Goal: Task Accomplishment & Management: Use online tool/utility

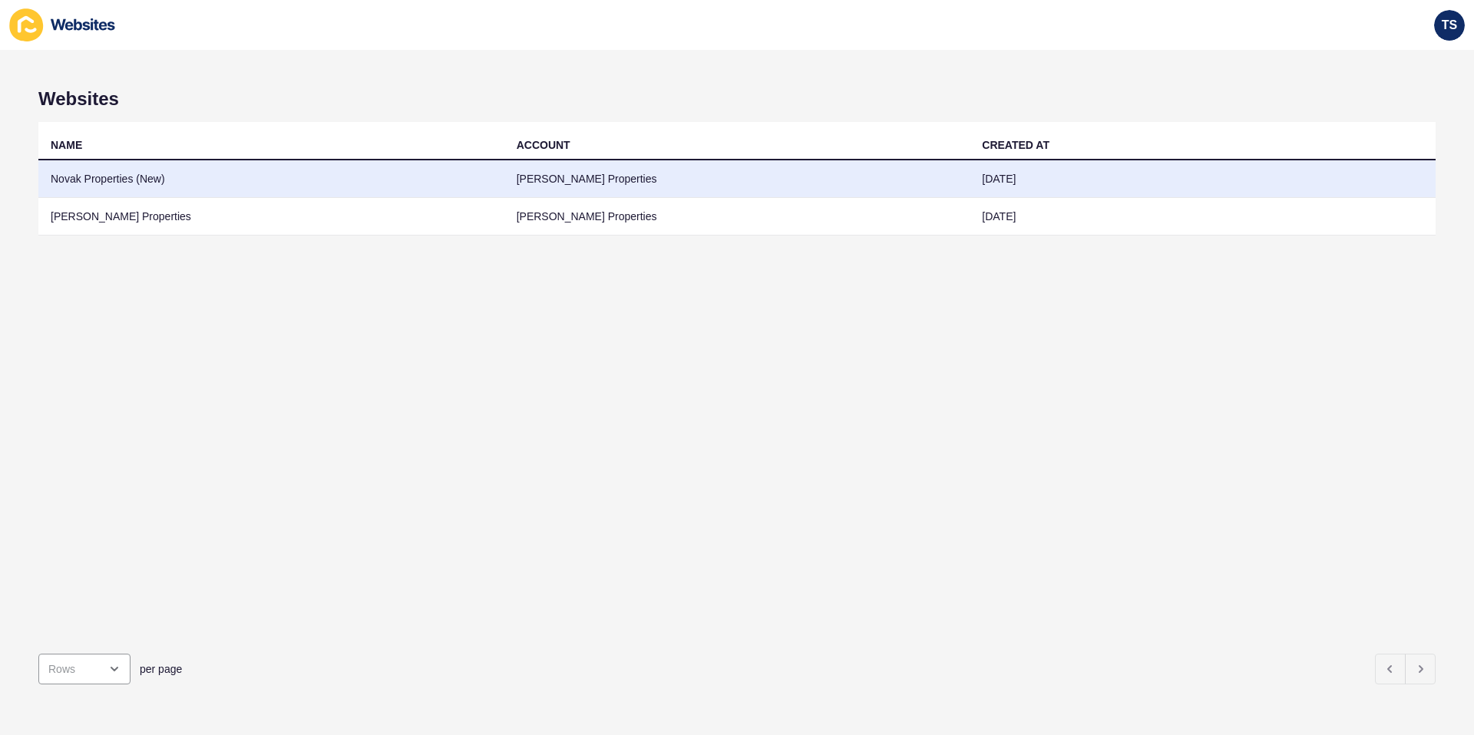
click at [150, 183] on td "Novak Properties (New)" at bounding box center [271, 179] width 466 height 38
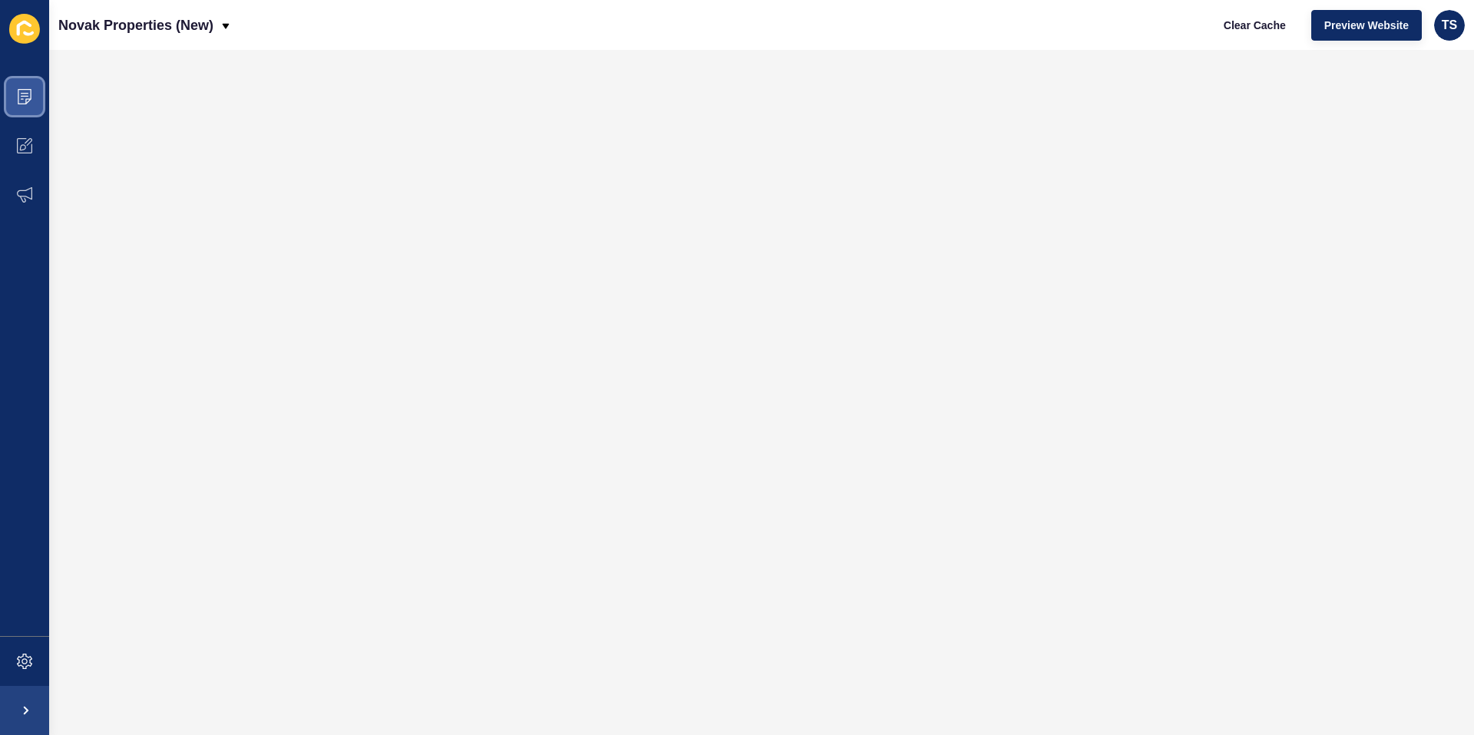
click at [37, 102] on span at bounding box center [24, 96] width 49 height 49
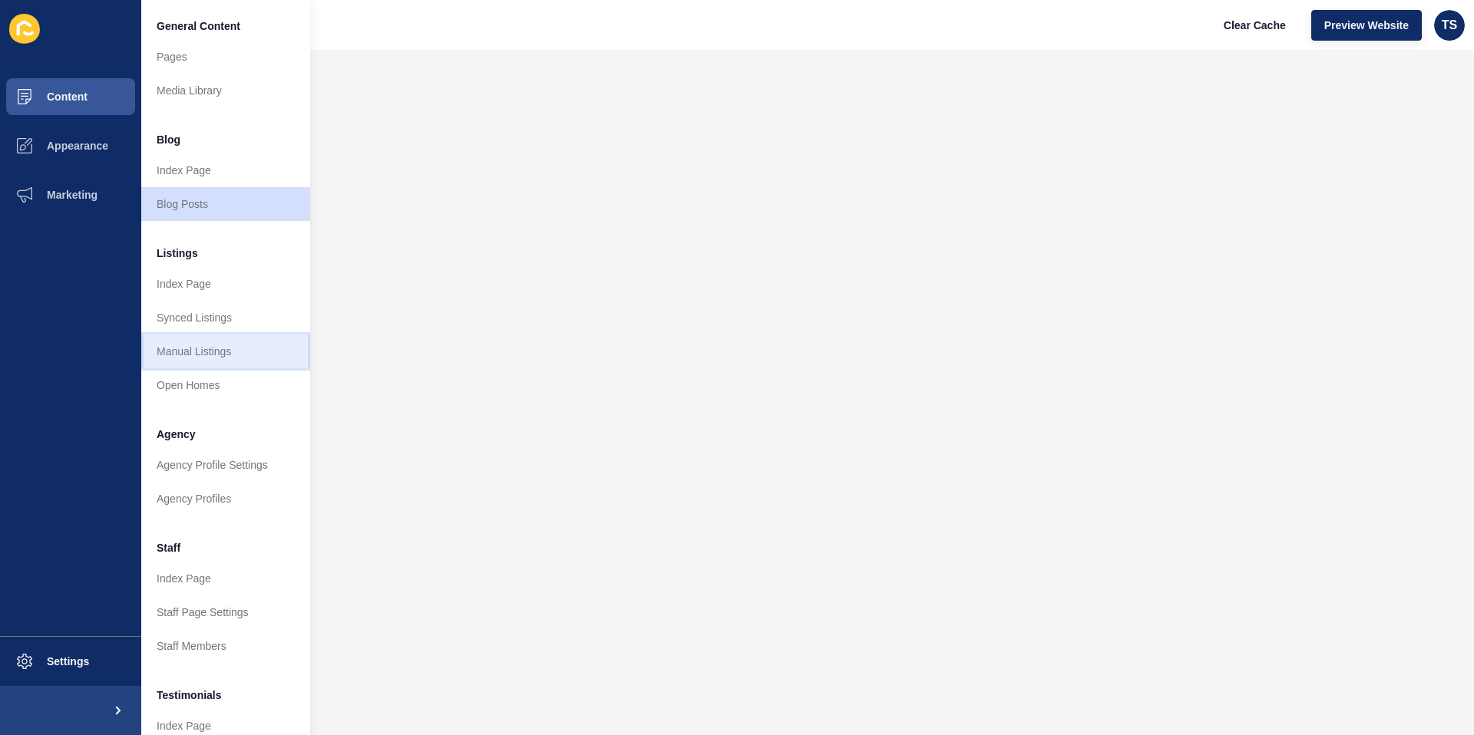
click at [240, 356] on link "Manual Listings" at bounding box center [225, 352] width 169 height 34
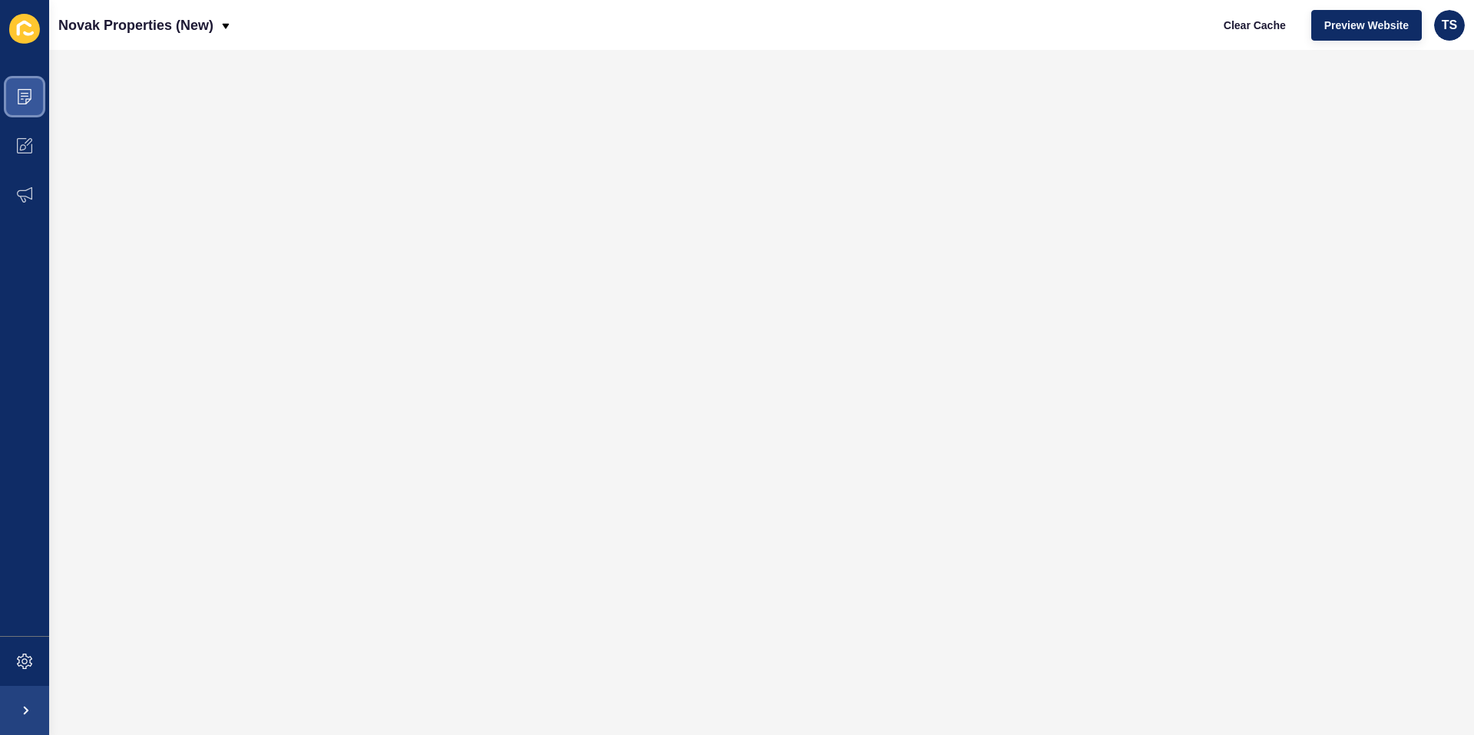
click at [27, 94] on icon at bounding box center [24, 96] width 15 height 15
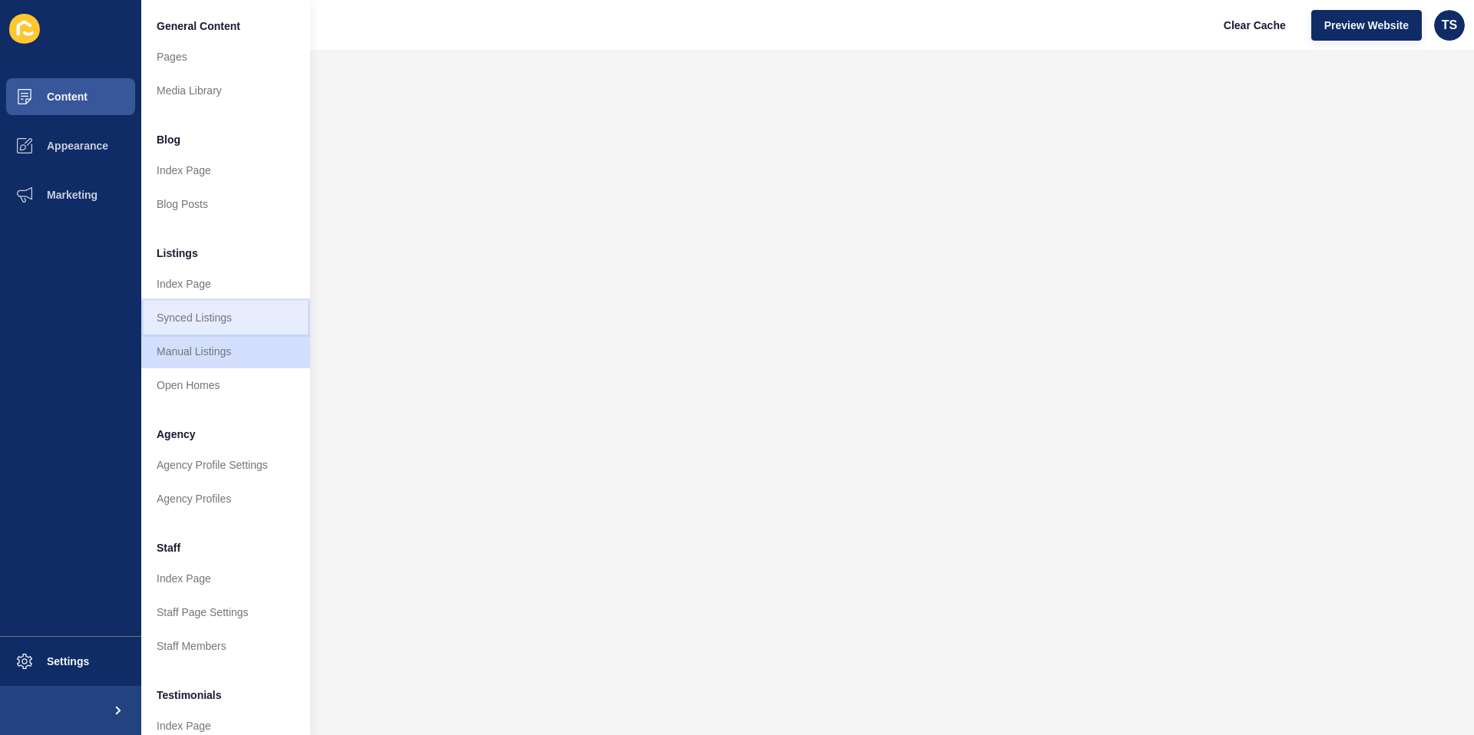
click at [256, 329] on link "Synced Listings" at bounding box center [225, 318] width 169 height 34
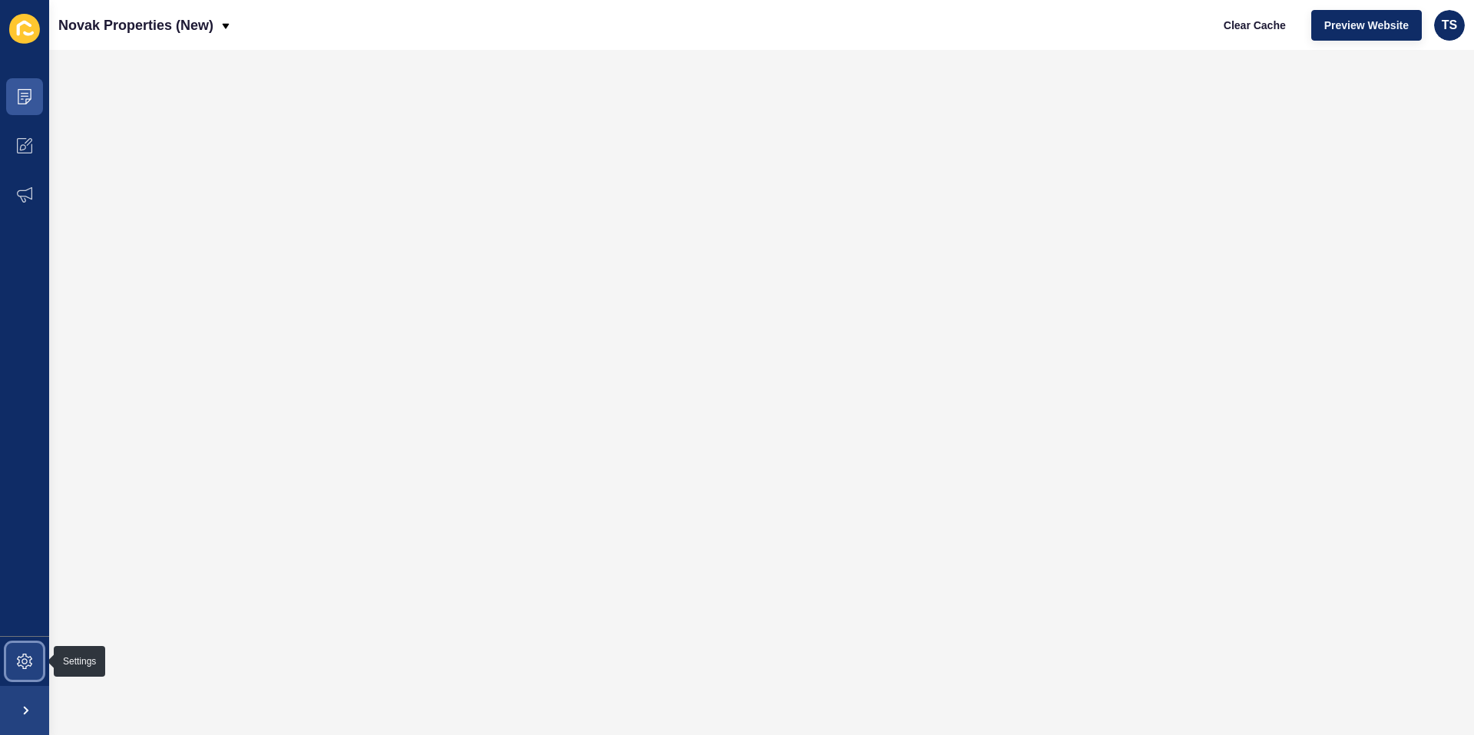
click at [29, 663] on icon at bounding box center [24, 661] width 15 height 15
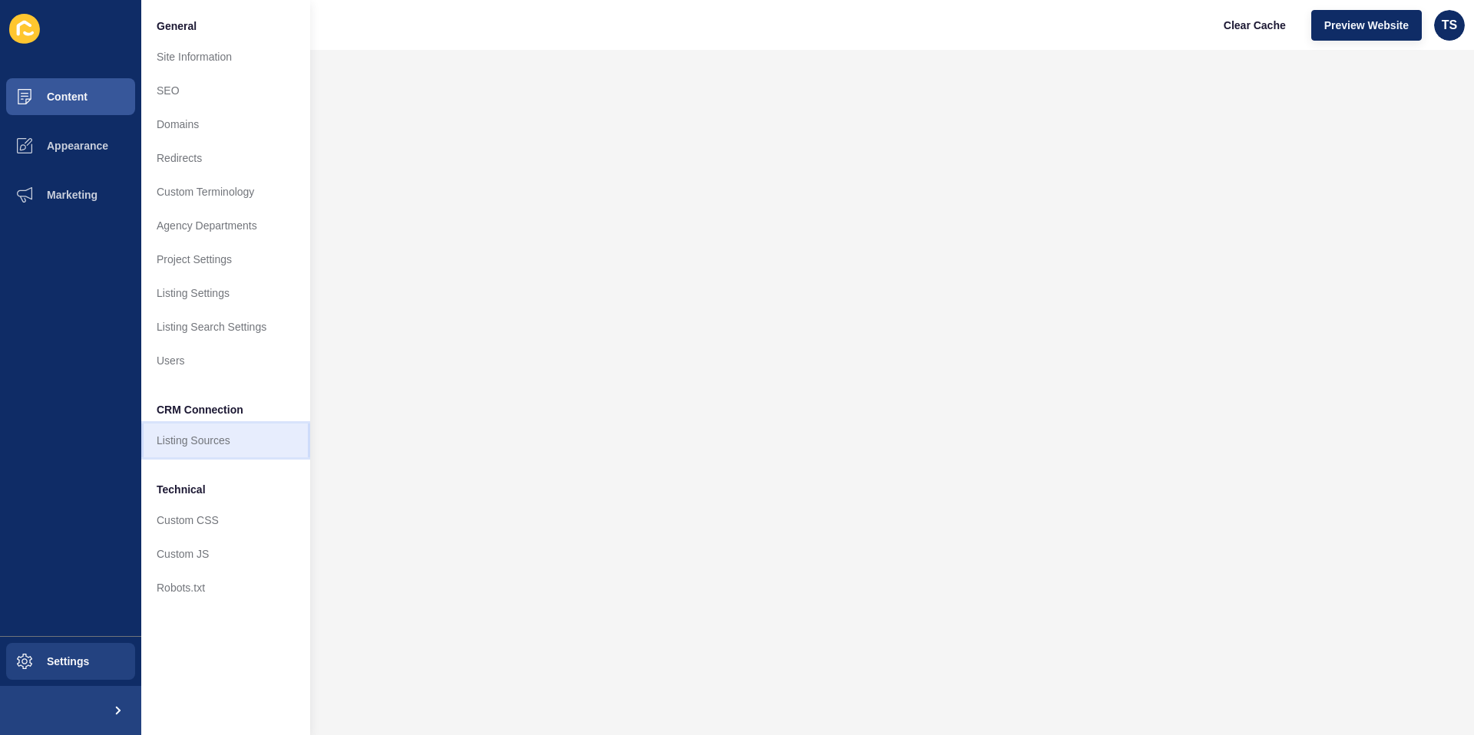
click at [226, 446] on link "Listing Sources" at bounding box center [225, 441] width 169 height 34
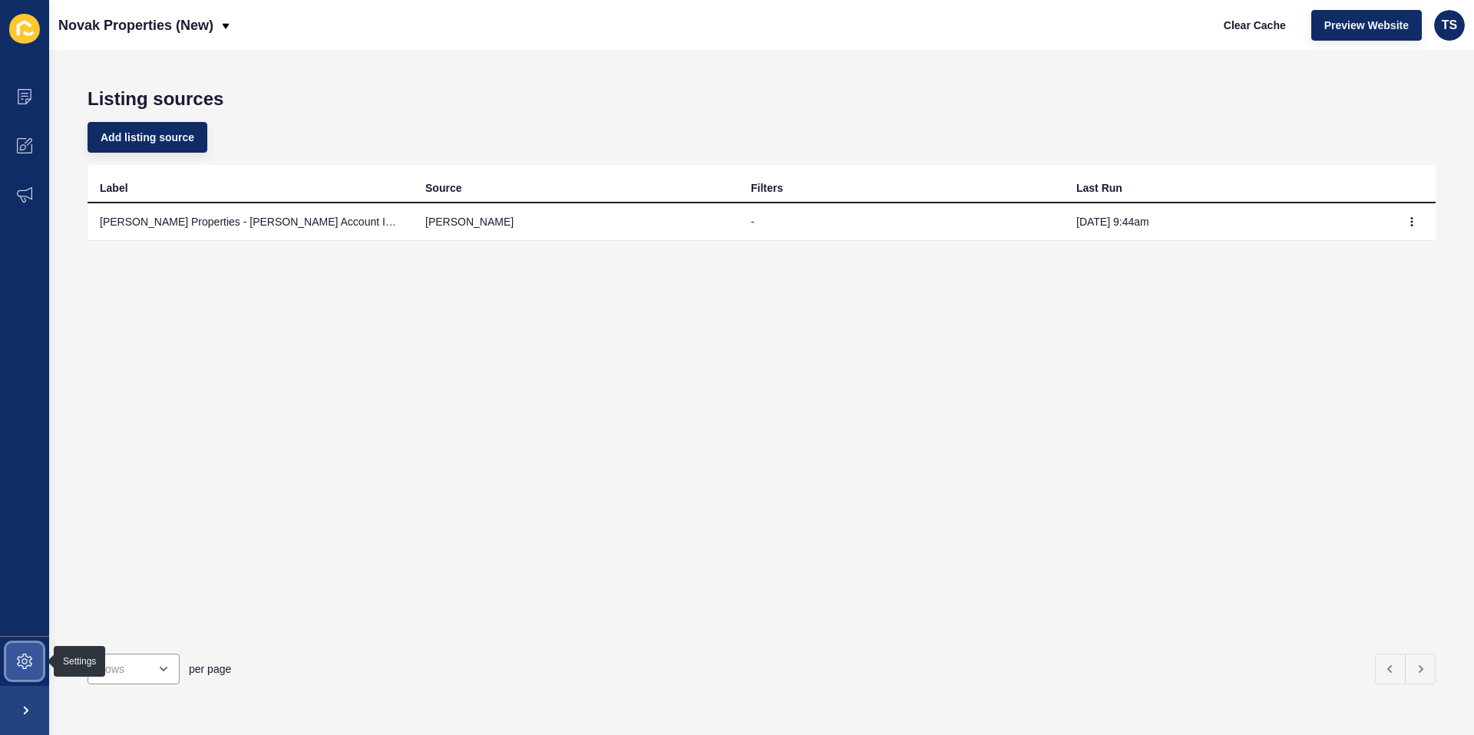
click at [18, 655] on icon at bounding box center [24, 661] width 15 height 15
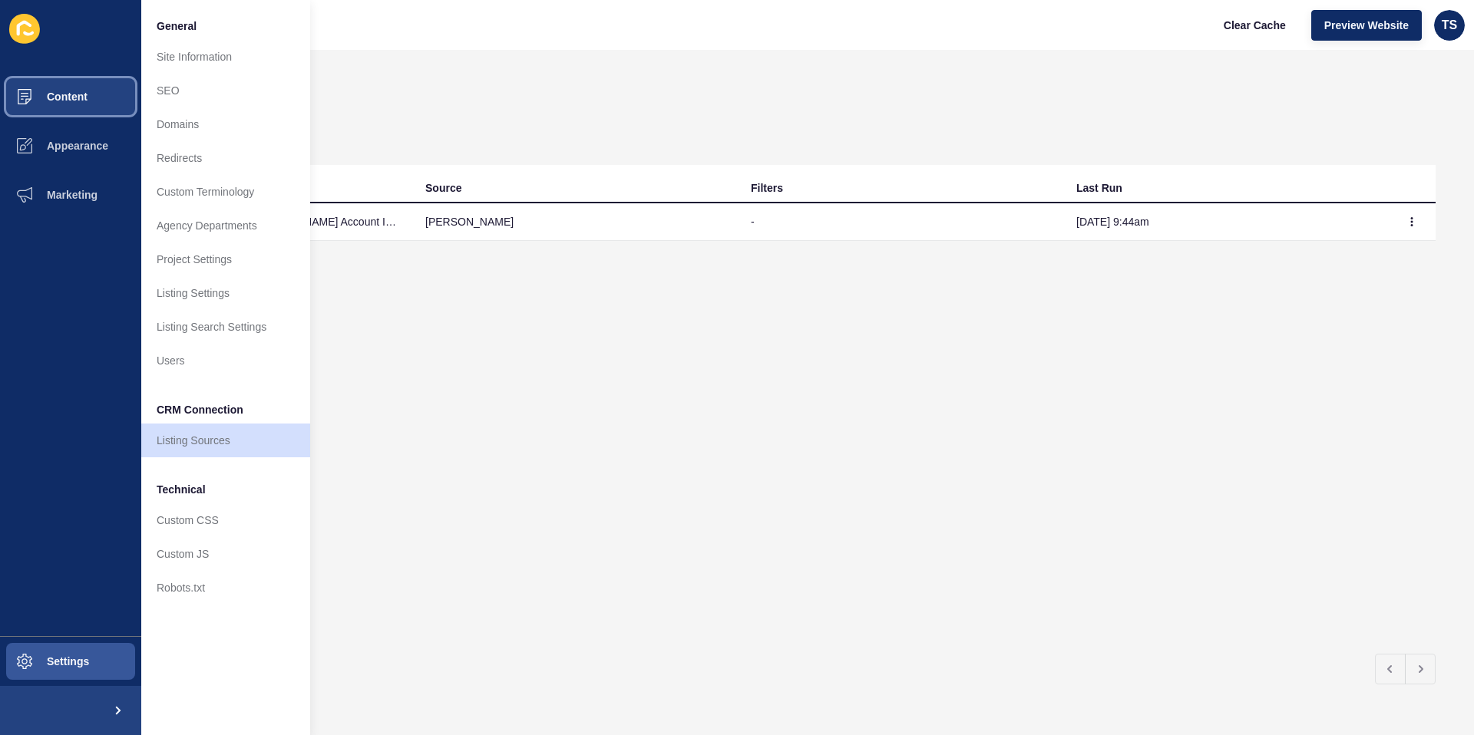
click at [44, 95] on span "Content" at bounding box center [43, 97] width 90 height 12
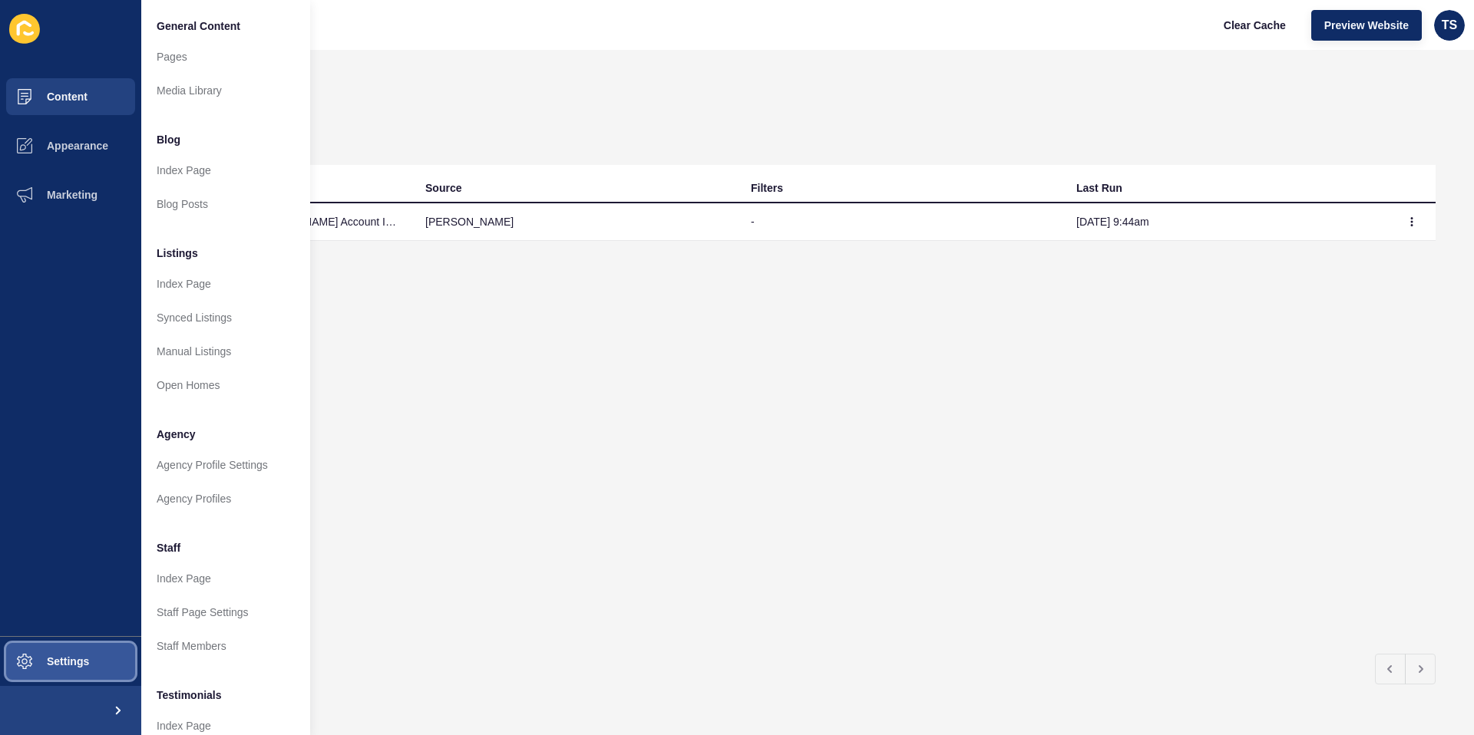
click at [82, 658] on span "Settings" at bounding box center [43, 661] width 91 height 12
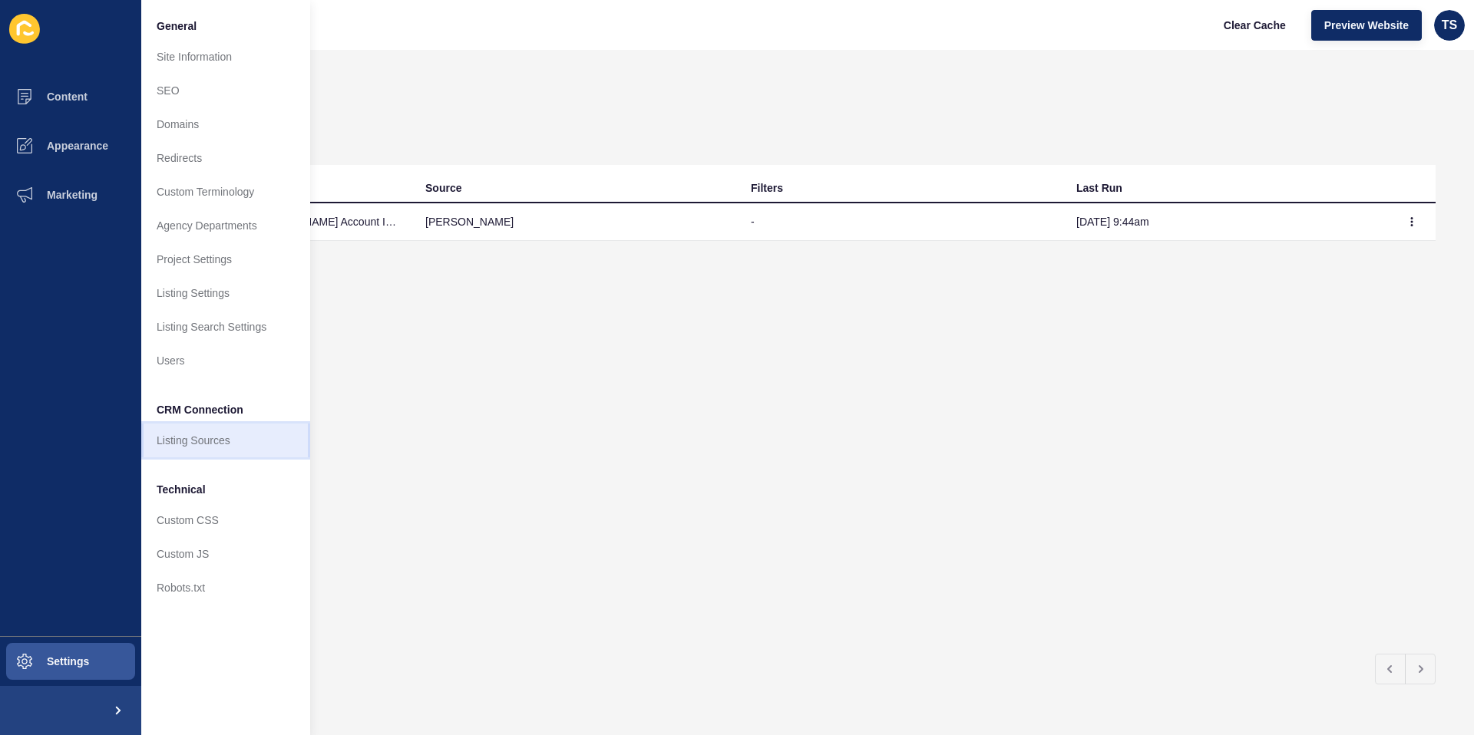
click at [177, 434] on link "Listing Sources" at bounding box center [225, 441] width 169 height 34
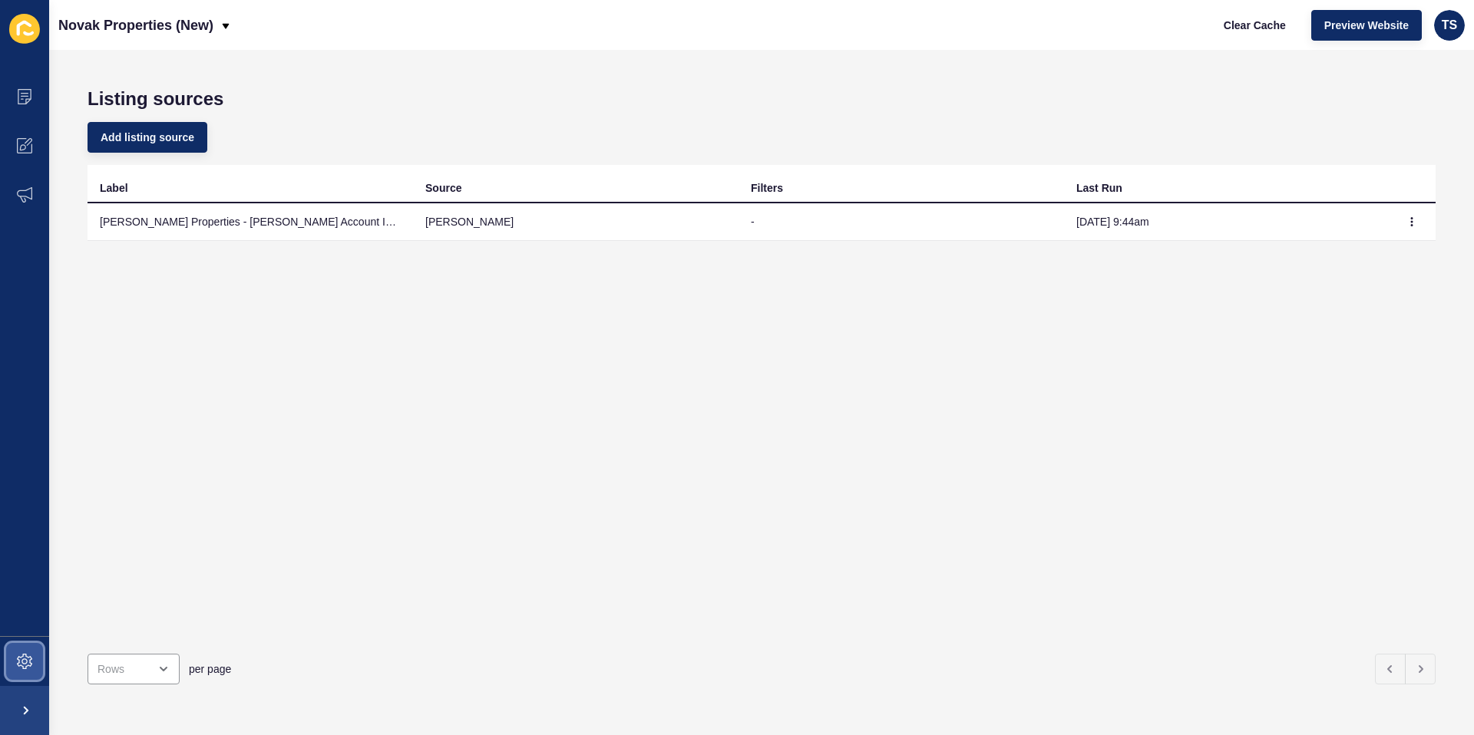
click at [14, 665] on span at bounding box center [24, 661] width 49 height 49
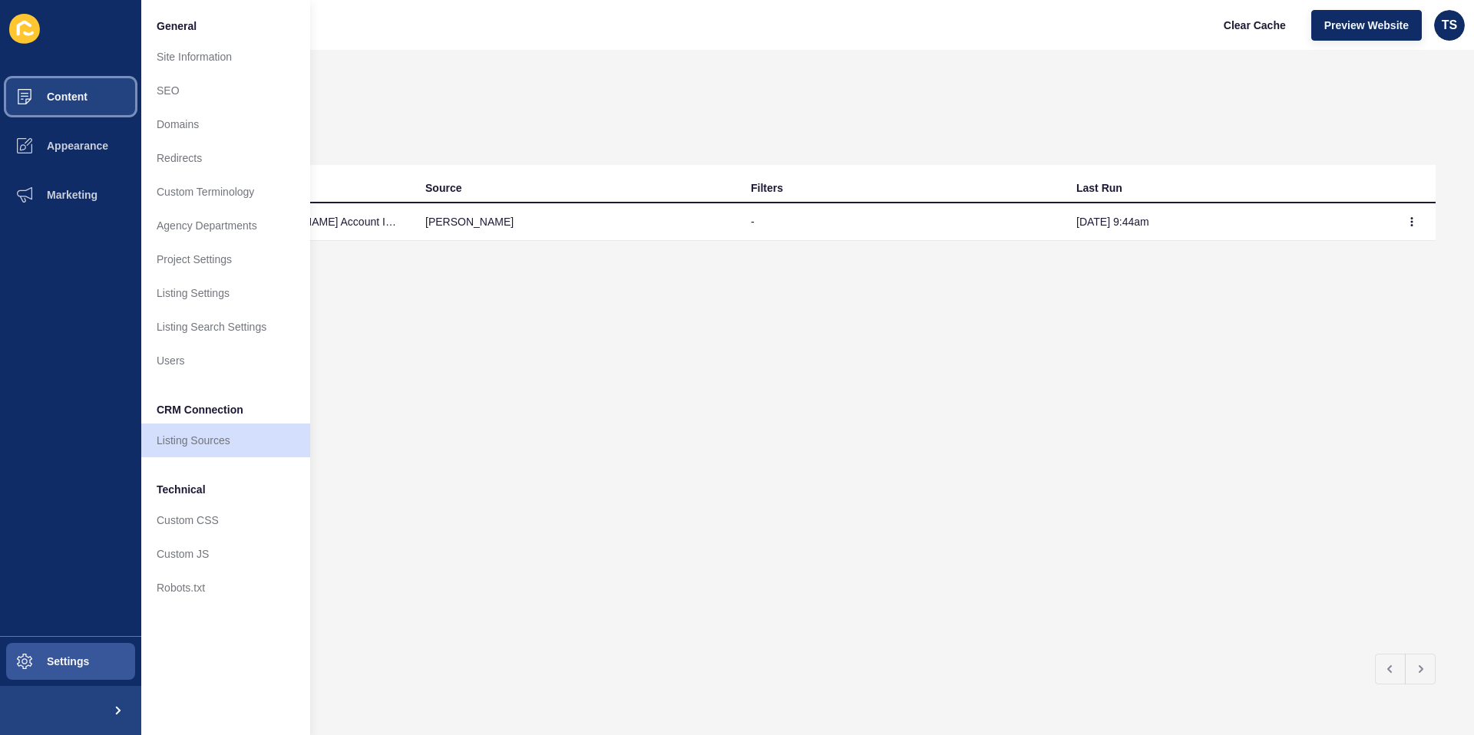
click at [45, 106] on span at bounding box center [24, 96] width 49 height 49
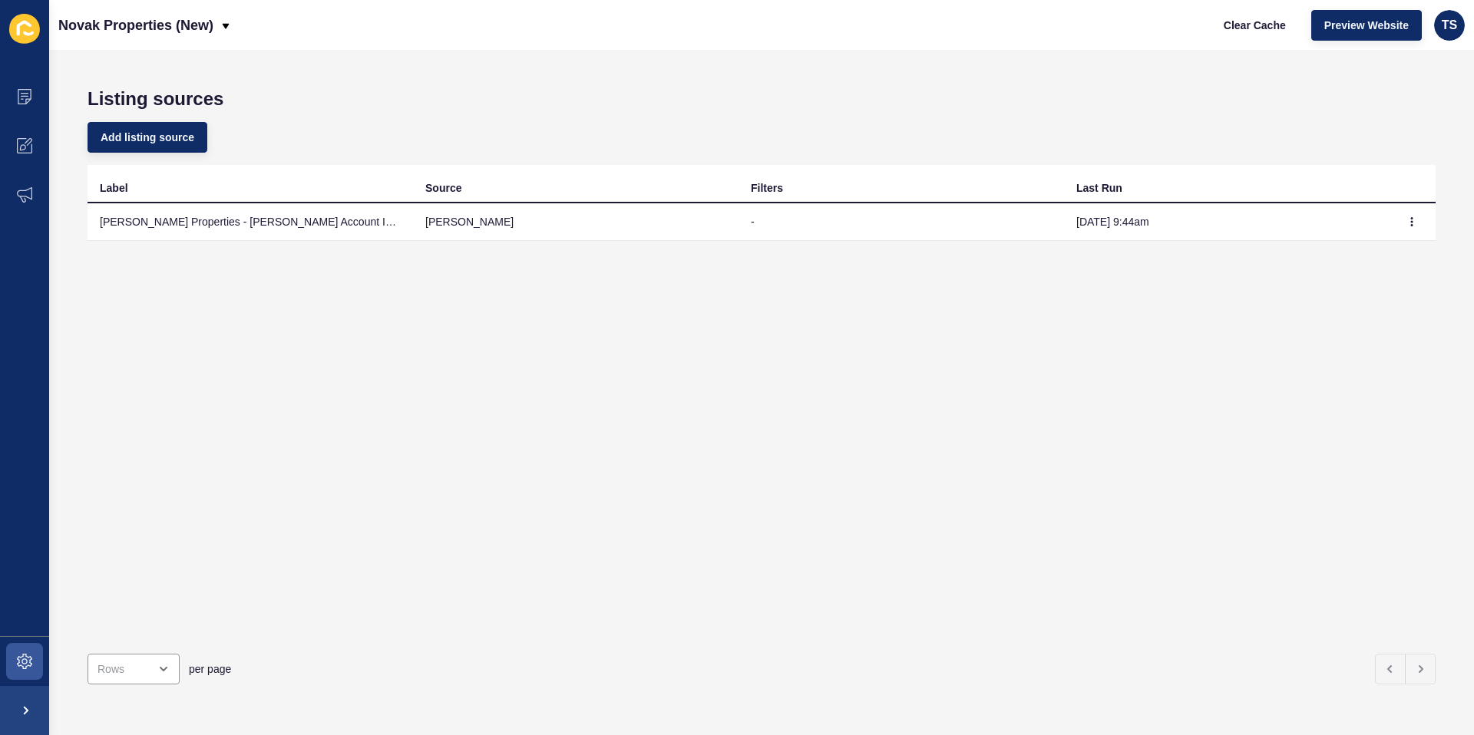
click at [355, 220] on td "[PERSON_NAME] Properties - [PERSON_NAME] Account ID: 944 [IMPORTED]" at bounding box center [250, 222] width 325 height 38
click at [1411, 220] on icon "button" at bounding box center [1411, 221] width 9 height 9
click at [1384, 254] on link "Sync now" at bounding box center [1369, 253] width 107 height 34
click at [1402, 218] on button "button" at bounding box center [1411, 221] width 23 height 21
click at [1370, 248] on link "Sync now" at bounding box center [1369, 253] width 107 height 34
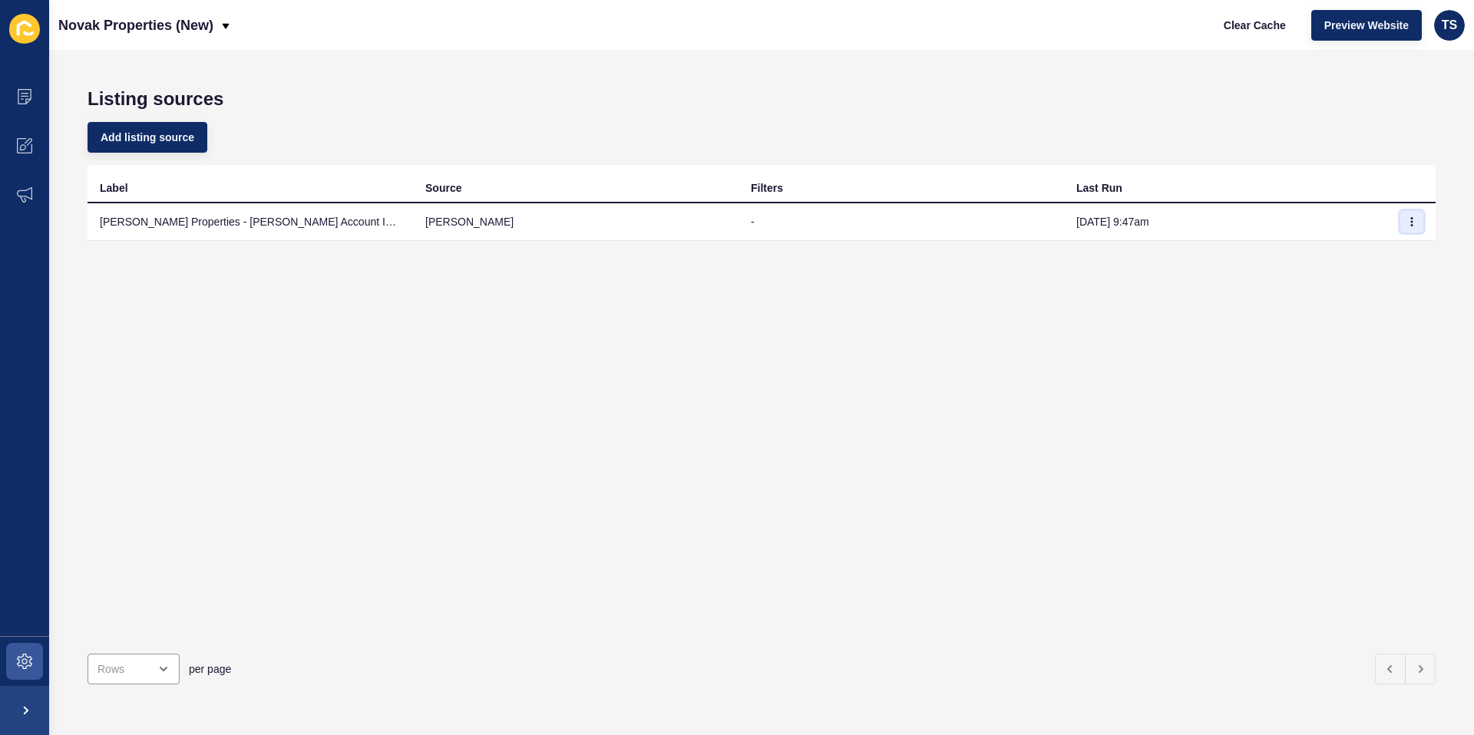
click at [1412, 226] on button "button" at bounding box center [1411, 221] width 23 height 21
click at [1338, 256] on link "Sync now" at bounding box center [1369, 253] width 107 height 34
click at [1412, 223] on icon "button" at bounding box center [1411, 221] width 9 height 9
click at [1354, 256] on link "Sync now" at bounding box center [1369, 253] width 107 height 34
click at [803, 422] on div "Label Source Filters Last Run [PERSON_NAME] Properties - [PERSON_NAME] Account …" at bounding box center [762, 403] width 1348 height 477
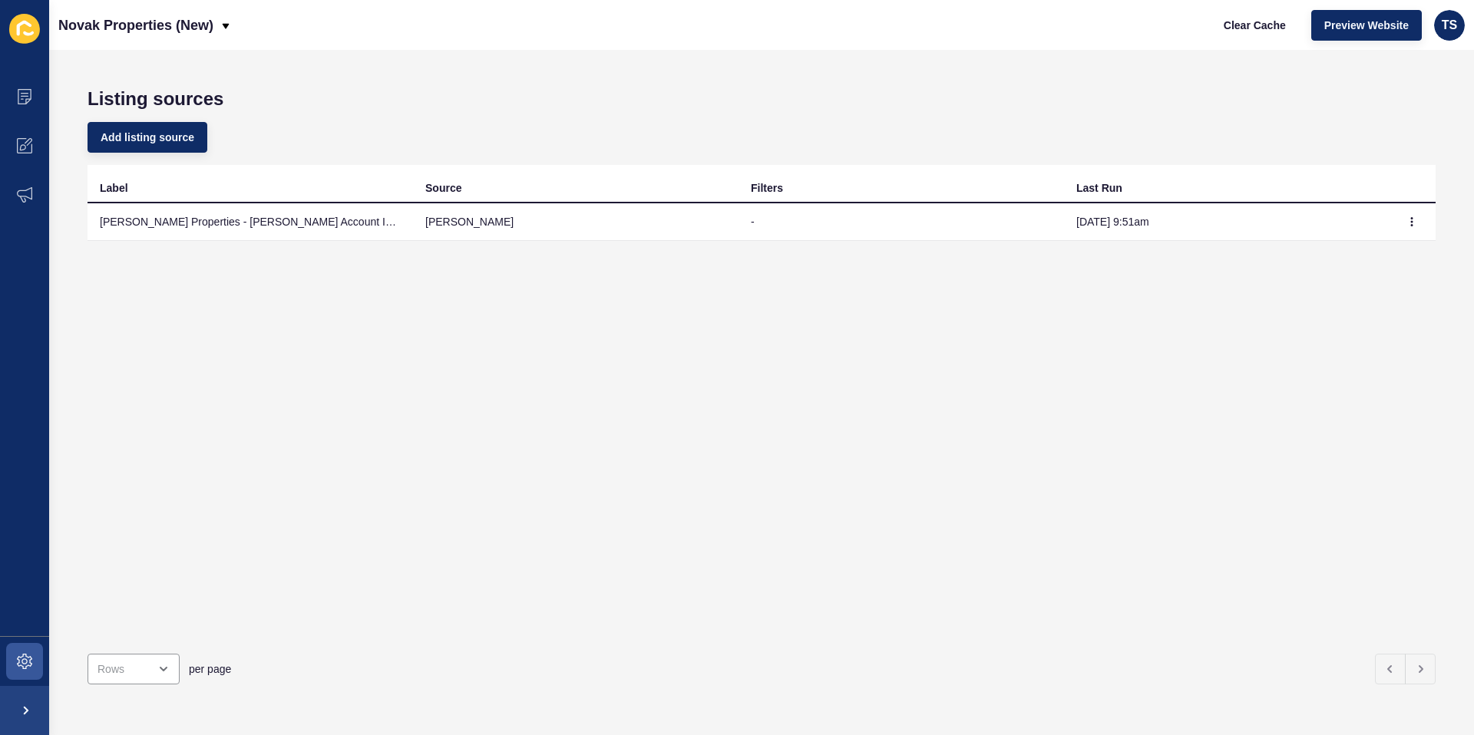
click at [1404, 236] on td at bounding box center [1412, 222] width 46 height 38
click at [1415, 228] on button "button" at bounding box center [1411, 221] width 23 height 21
click at [1351, 239] on link "Sync now" at bounding box center [1369, 253] width 107 height 34
click at [1415, 222] on icon "button" at bounding box center [1411, 221] width 9 height 9
click at [1394, 256] on link "Sync now" at bounding box center [1369, 253] width 107 height 34
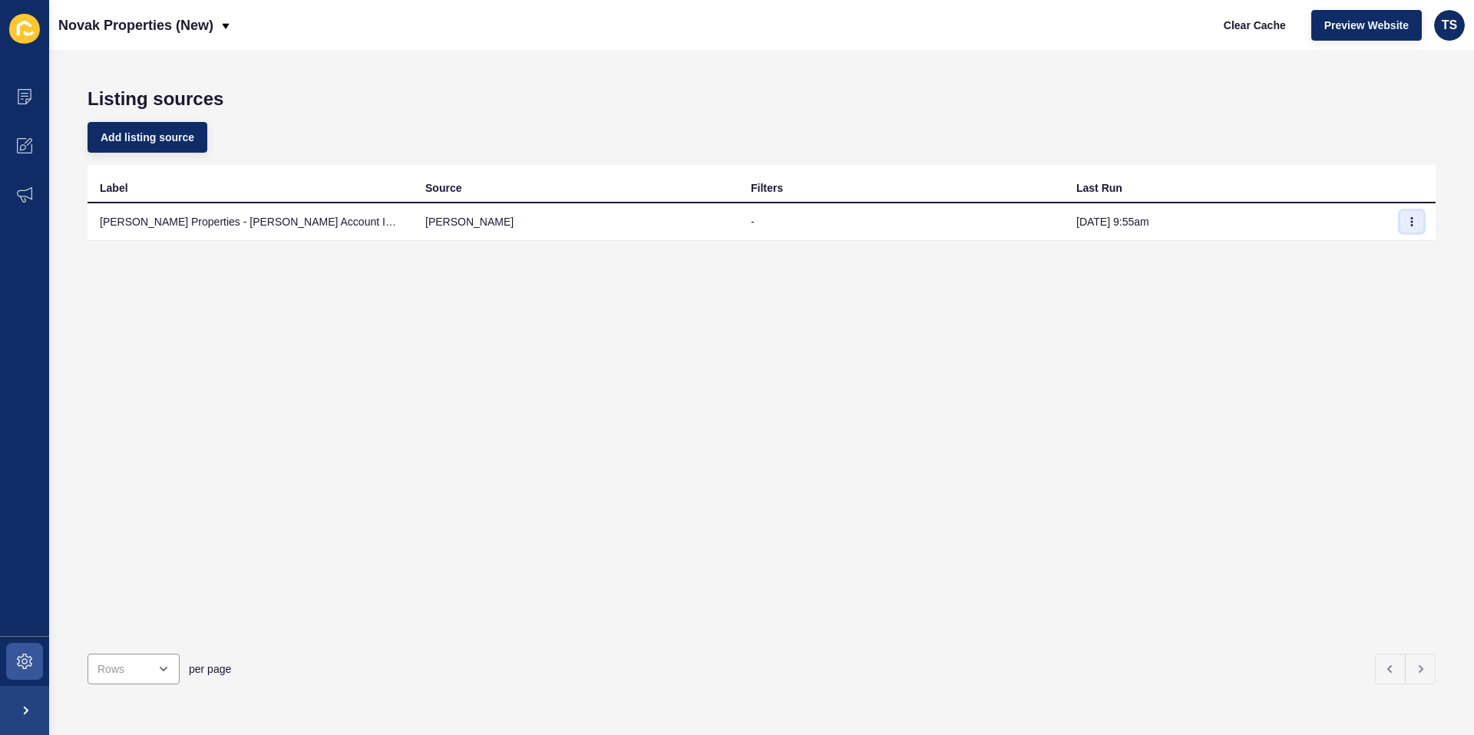
click at [1414, 220] on icon "button" at bounding box center [1411, 221] width 9 height 9
click at [1368, 248] on link "Sync now" at bounding box center [1369, 253] width 107 height 34
drag, startPoint x: 745, startPoint y: 348, endPoint x: 365, endPoint y: 35, distance: 491.3
click at [738, 345] on div "Label Source Filters Last Run [PERSON_NAME] Properties - [PERSON_NAME] Account …" at bounding box center [762, 403] width 1348 height 477
click at [1416, 216] on button "button" at bounding box center [1411, 221] width 23 height 21
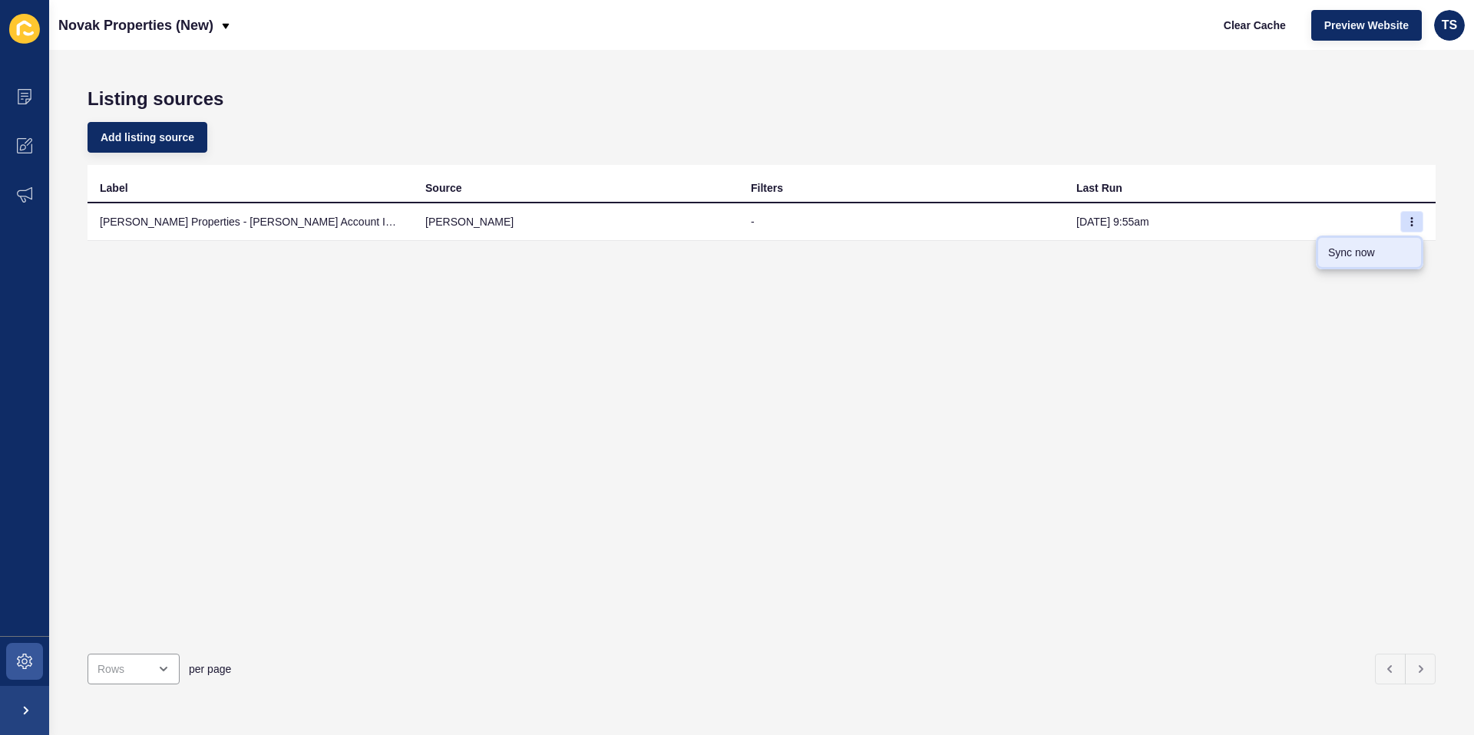
drag, startPoint x: 1338, startPoint y: 256, endPoint x: 1171, endPoint y: 279, distance: 168.3
click at [1338, 256] on link "Sync now" at bounding box center [1369, 253] width 107 height 34
